Goal: Task Accomplishment & Management: Manage account settings

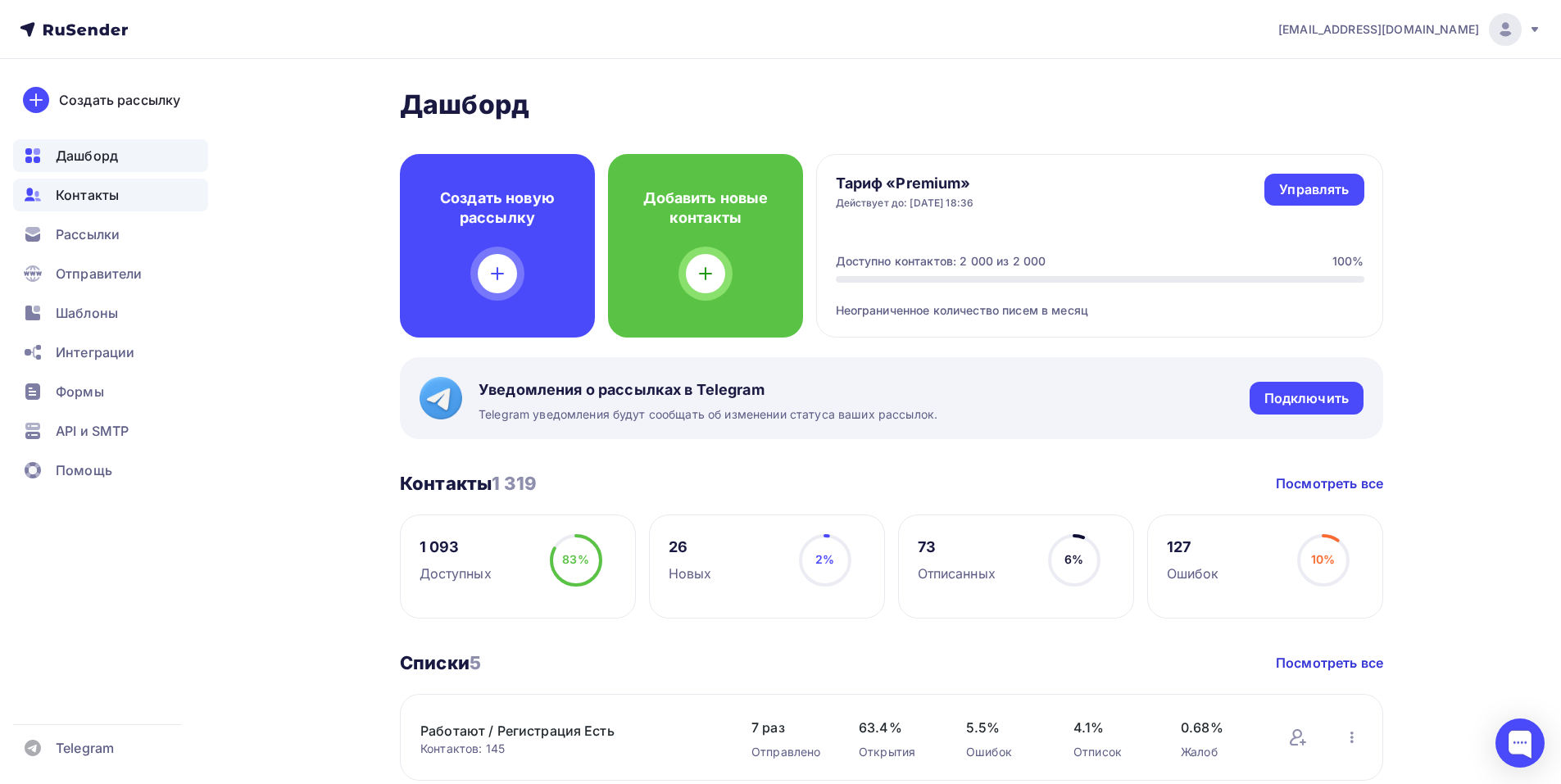
click at [106, 194] on span "Контакты" at bounding box center [87, 195] width 63 height 20
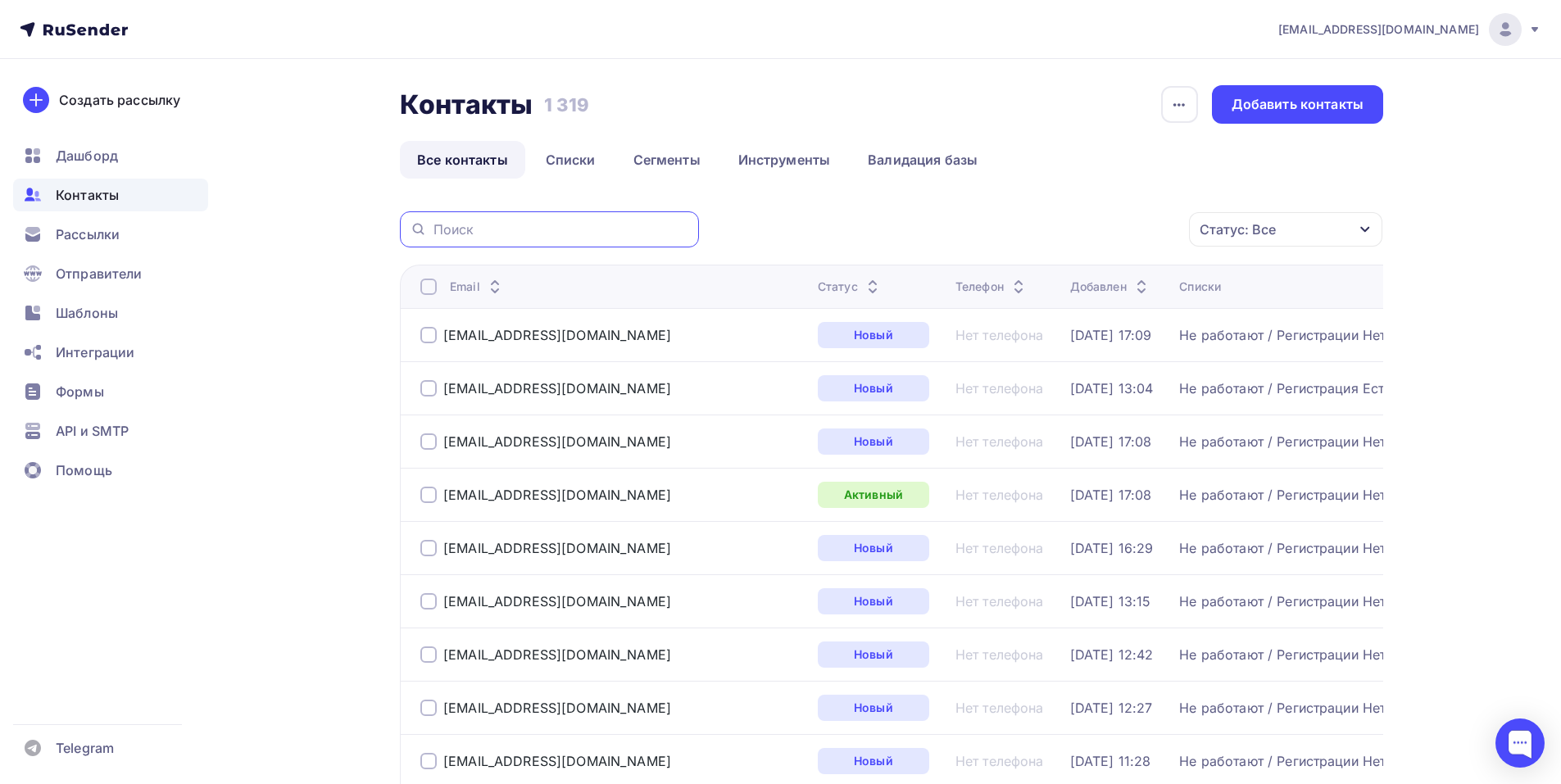
click at [585, 234] on input "text" at bounding box center [561, 229] width 256 height 18
paste input "[PERSON_NAME][EMAIL_ADDRESS][DOMAIN_NAME]"
type input "[PERSON_NAME][EMAIL_ADDRESS][DOMAIN_NAME]"
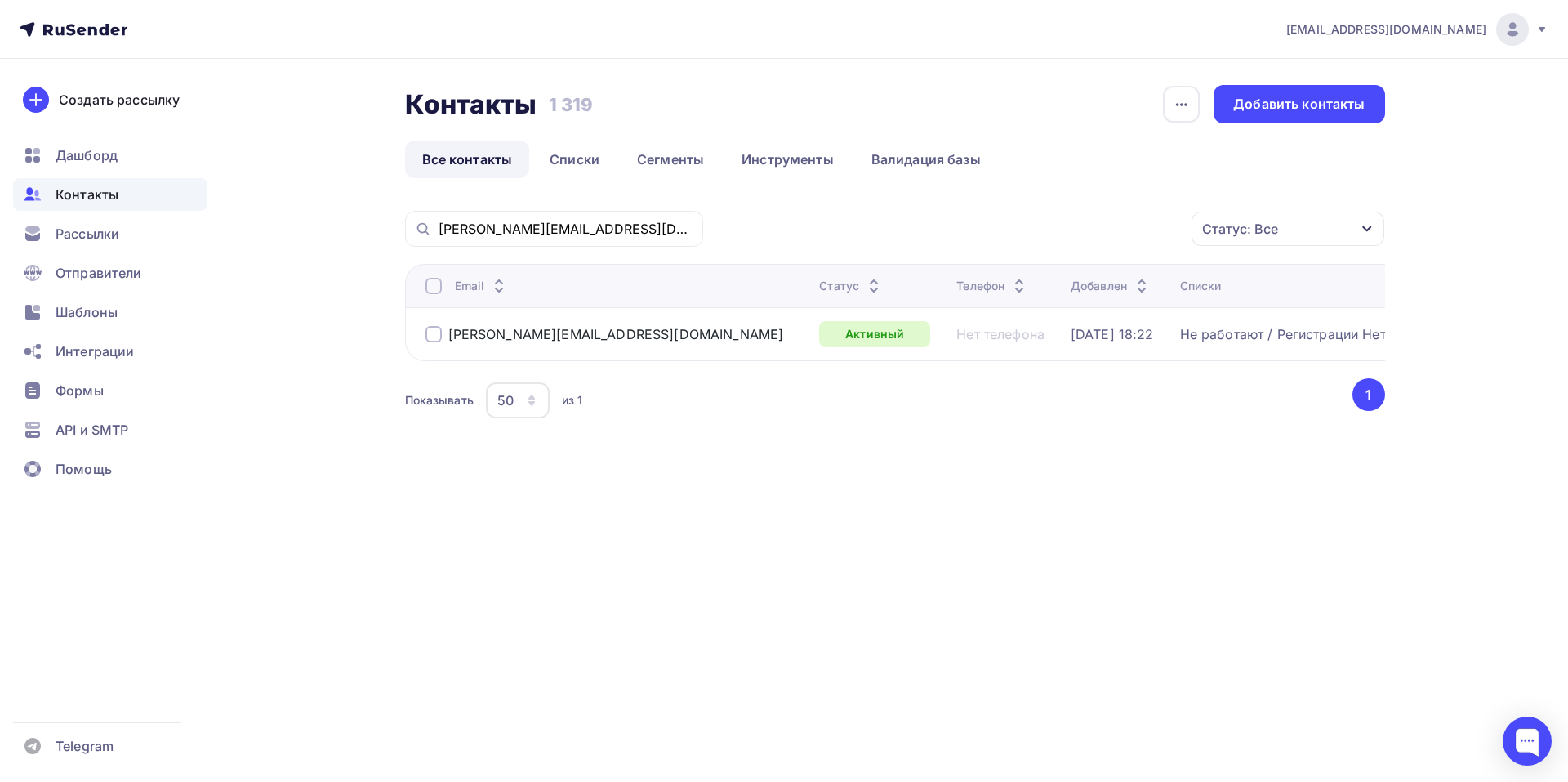
click at [435, 334] on div at bounding box center [434, 334] width 17 height 17
click at [1163, 224] on icon "button" at bounding box center [1157, 228] width 20 height 20
click at [1069, 307] on div "Исключить из списка" at bounding box center [1052, 309] width 142 height 20
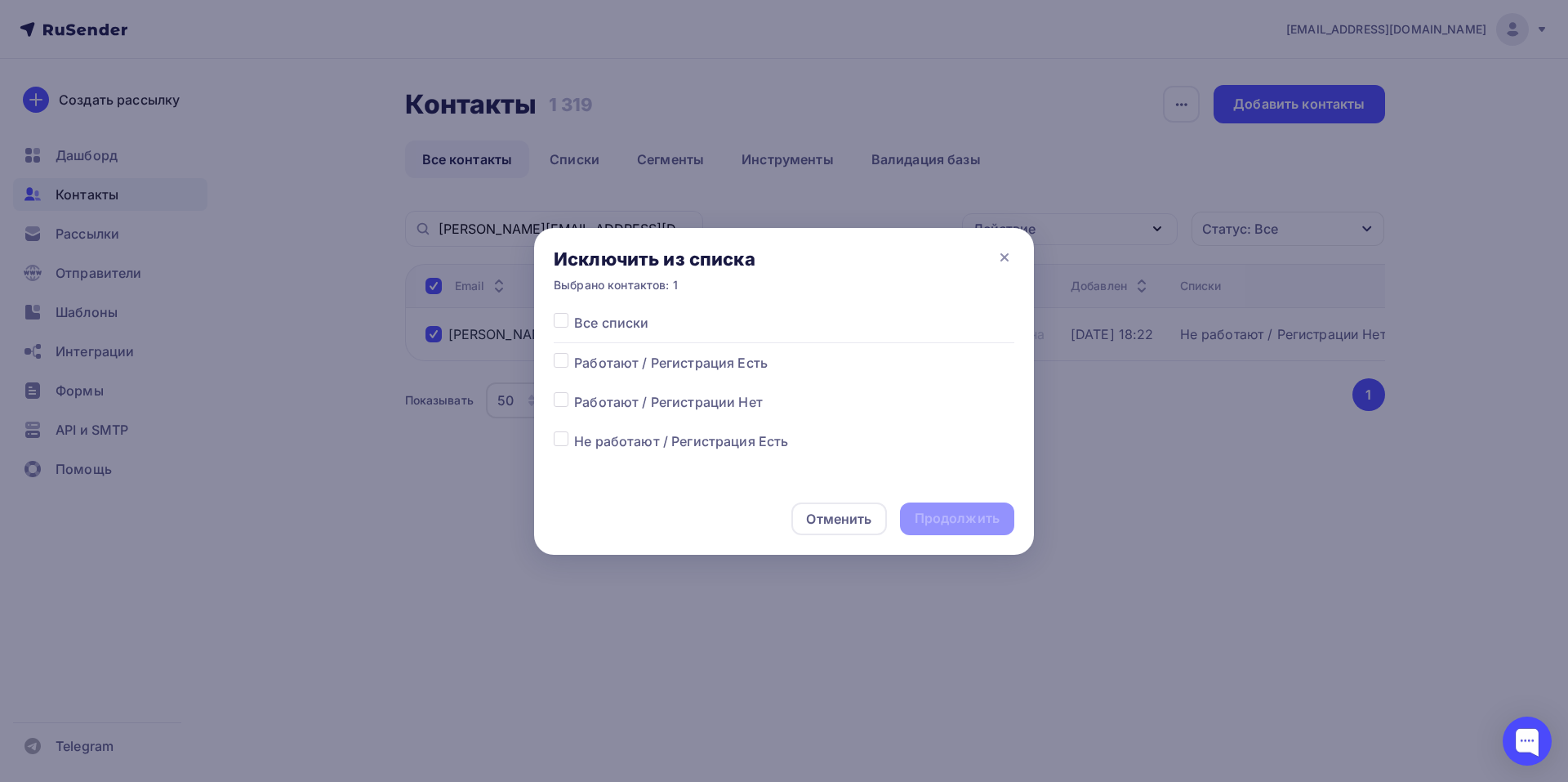
click at [574, 313] on label at bounding box center [574, 313] width 0 height 0
click at [562, 322] on input "checkbox" at bounding box center [561, 320] width 15 height 15
checkbox input "true"
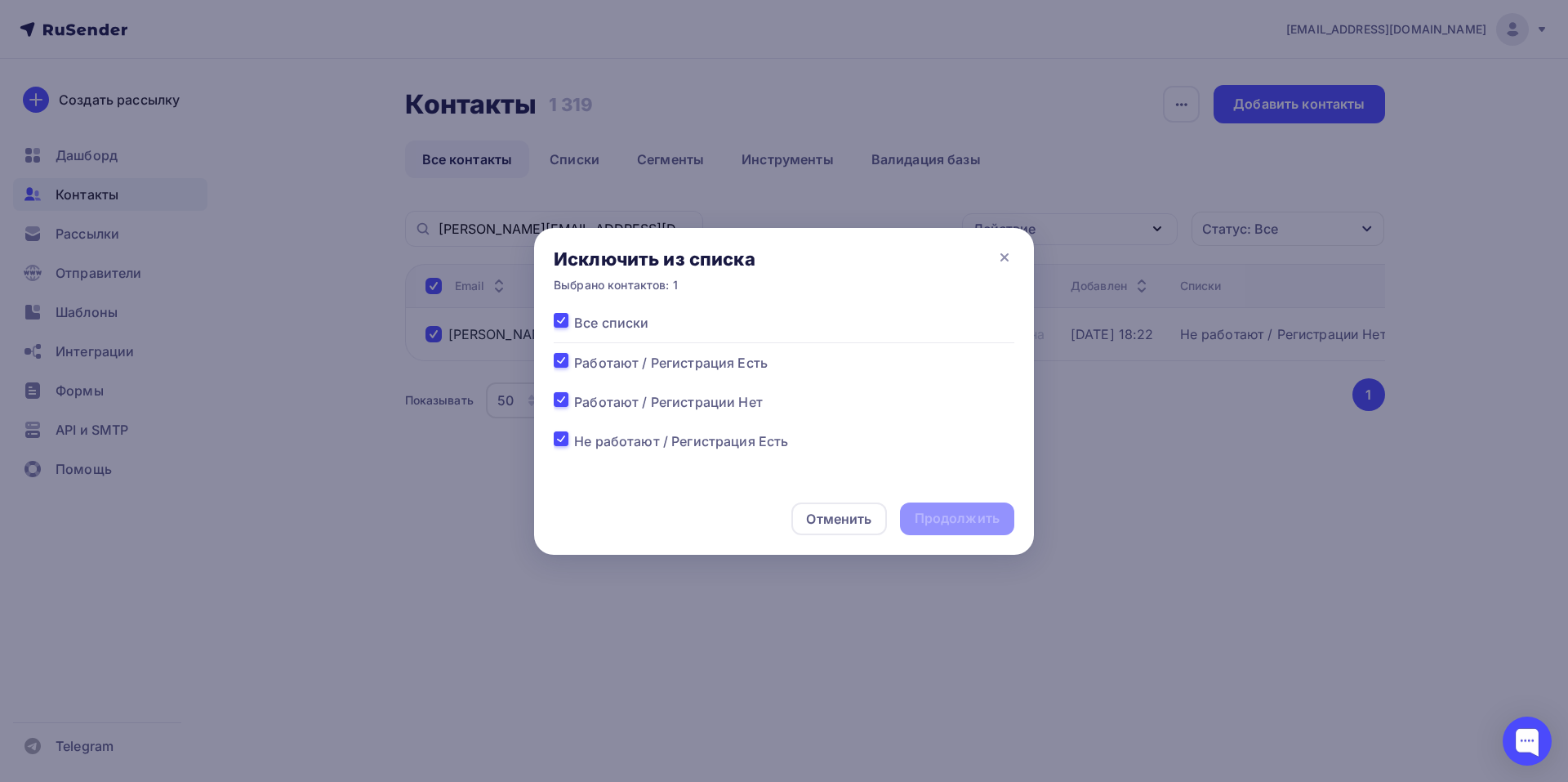
checkbox input "true"
click at [993, 520] on div "Продолжить" at bounding box center [958, 518] width 85 height 19
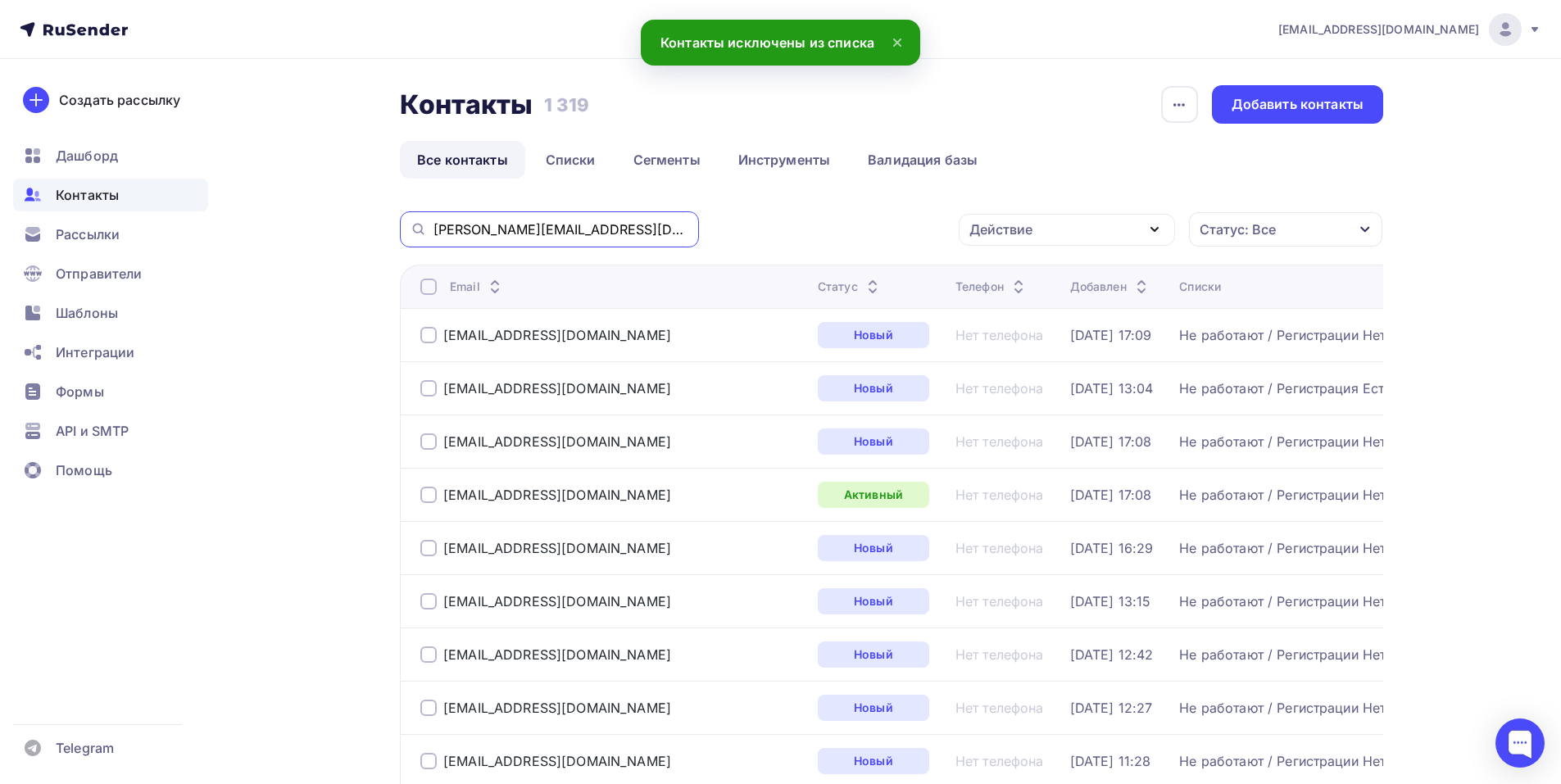
click at [576, 231] on input "[PERSON_NAME][EMAIL_ADDRESS][DOMAIN_NAME]" at bounding box center [561, 229] width 256 height 18
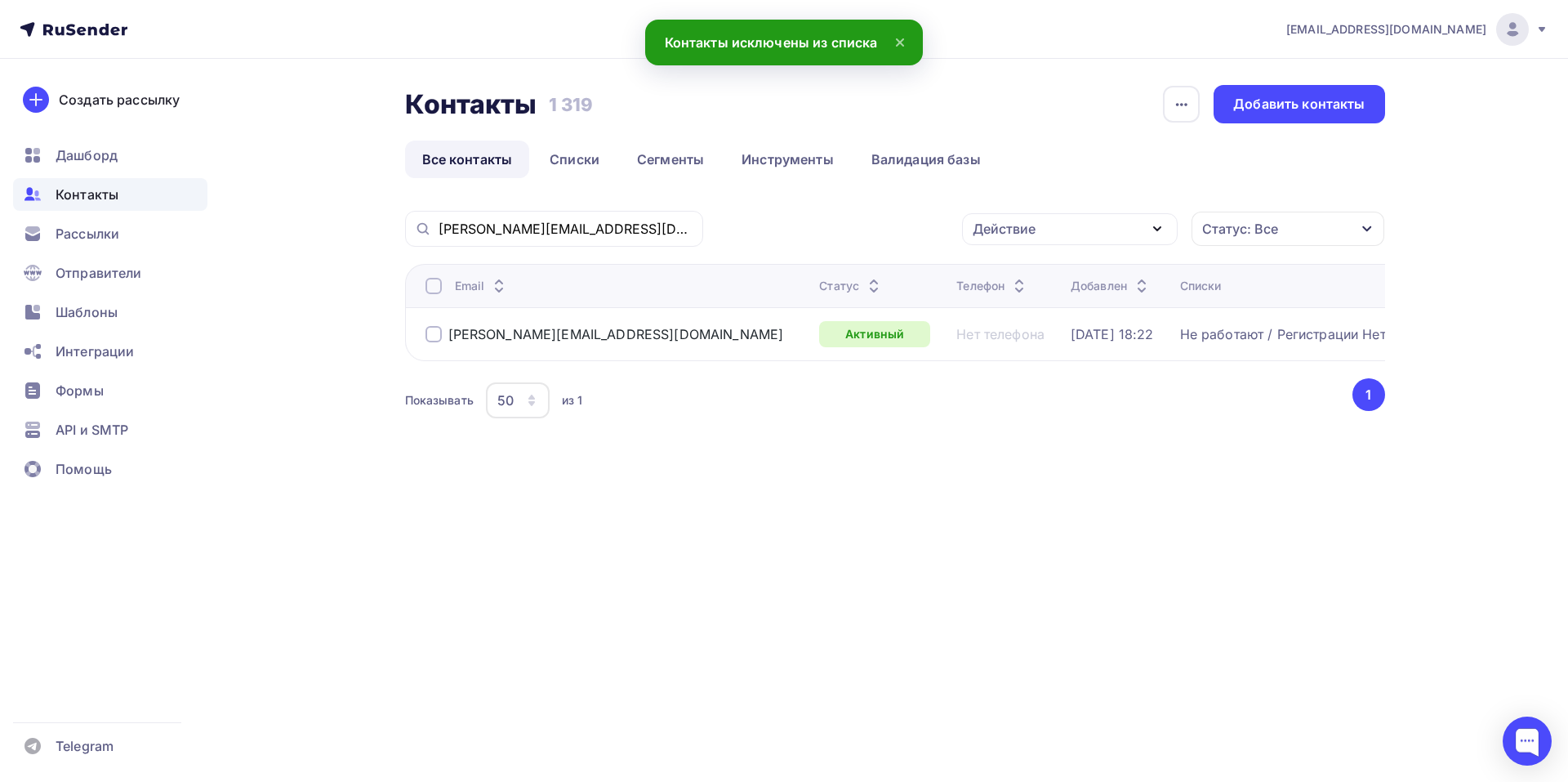
click at [433, 334] on div at bounding box center [434, 334] width 17 height 17
click at [1154, 231] on icon "button" at bounding box center [1157, 228] width 20 height 20
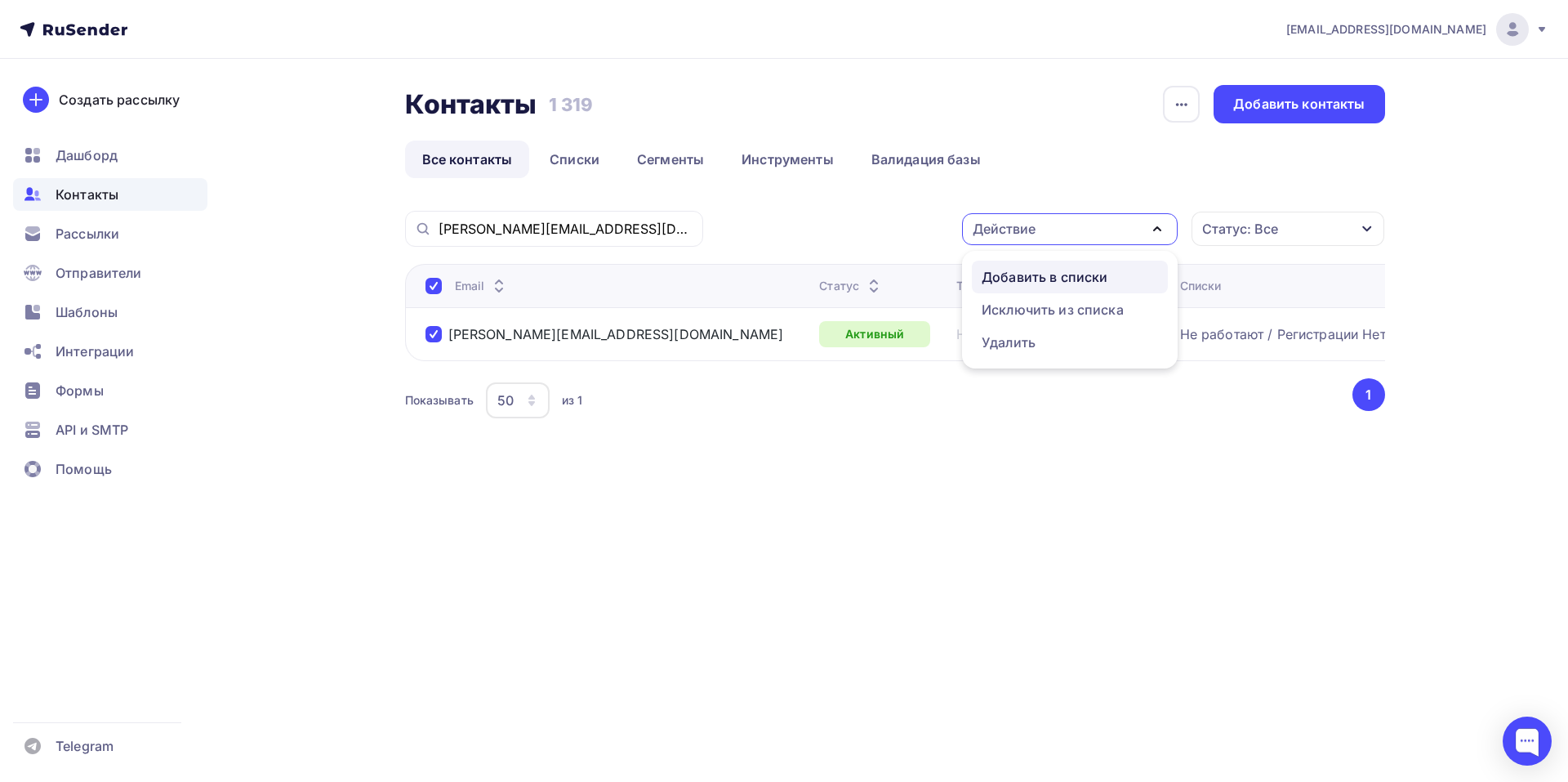
click at [1072, 285] on div "Добавить в списки" at bounding box center [1044, 277] width 125 height 20
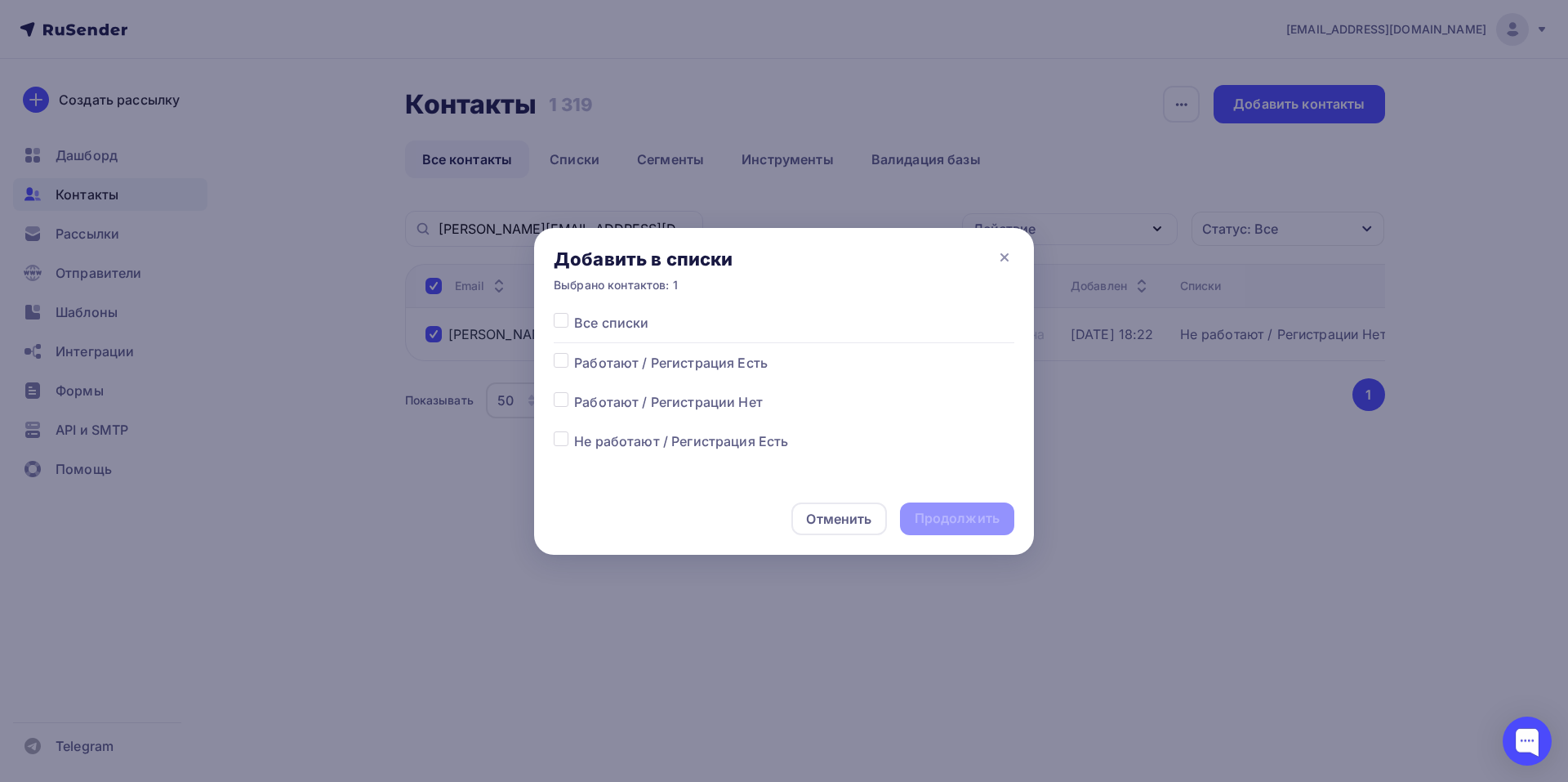
click at [574, 353] on label at bounding box center [574, 353] width 0 height 0
click at [560, 363] on input "checkbox" at bounding box center [561, 360] width 15 height 15
checkbox input "true"
click at [943, 516] on div "Продолжить" at bounding box center [958, 518] width 85 height 19
